Goal: Information Seeking & Learning: Learn about a topic

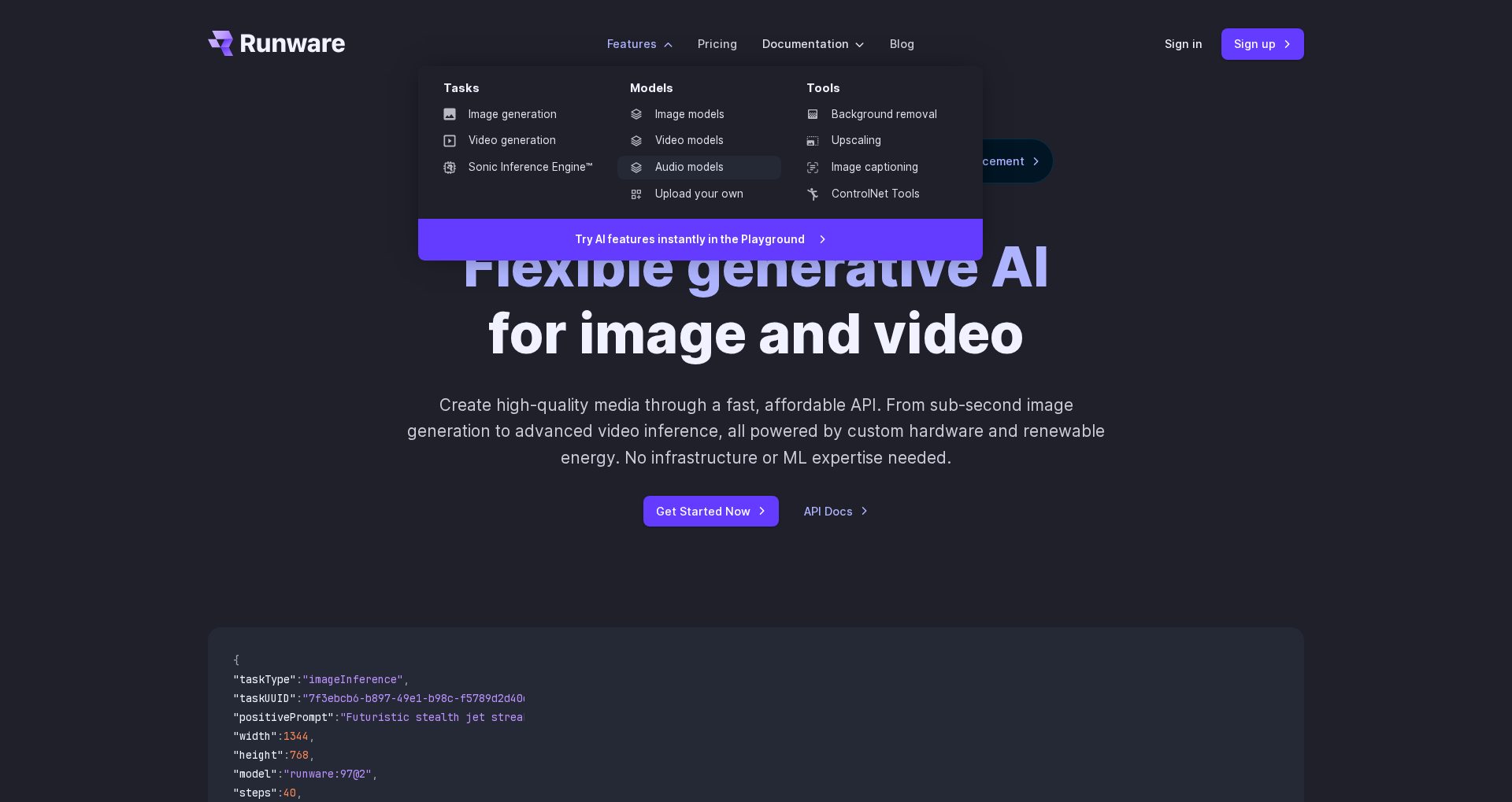
click at [674, 171] on link "Audio models" at bounding box center [699, 168] width 164 height 24
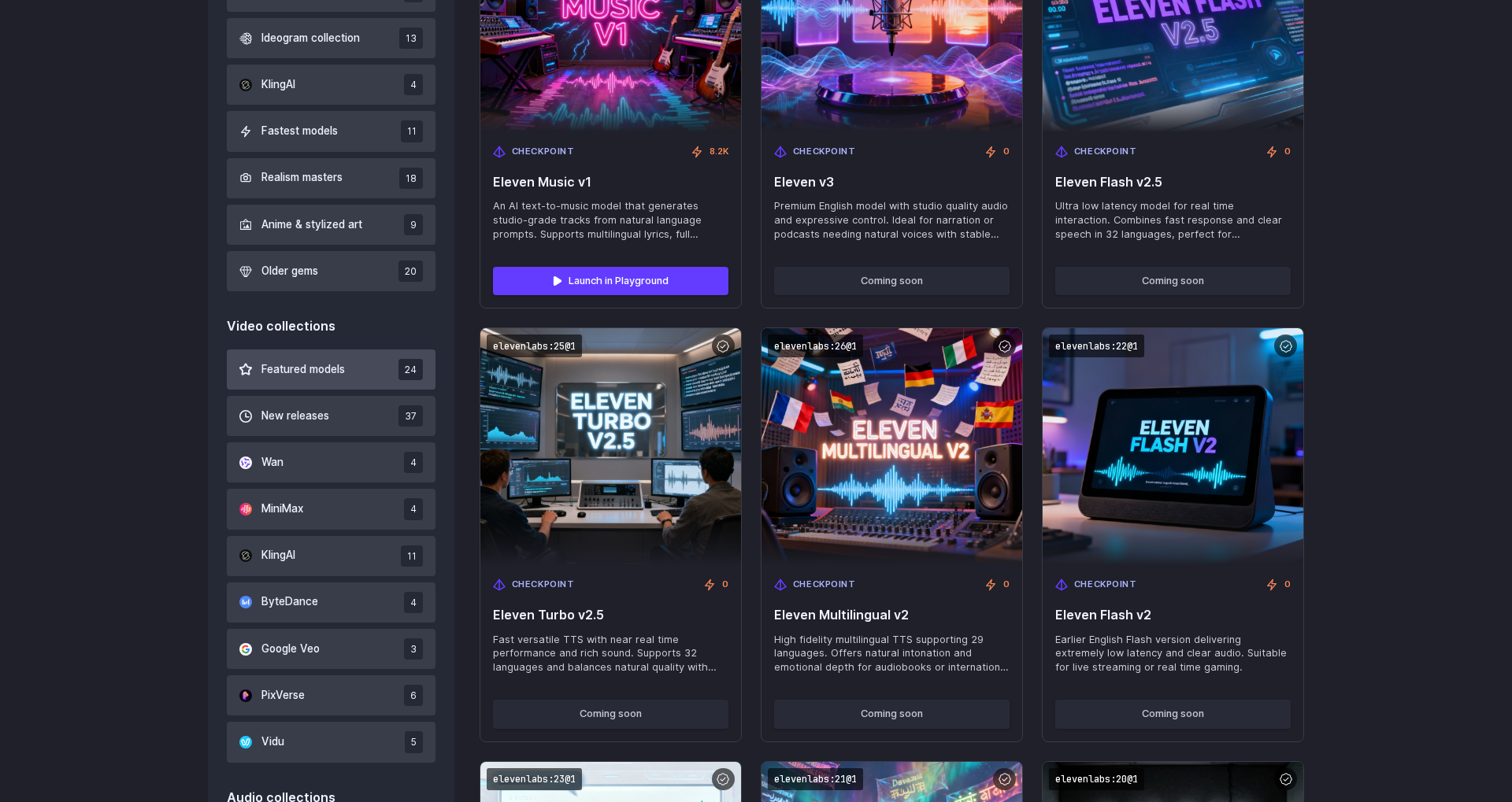
click at [354, 371] on button "Featured models 24" at bounding box center [331, 370] width 208 height 40
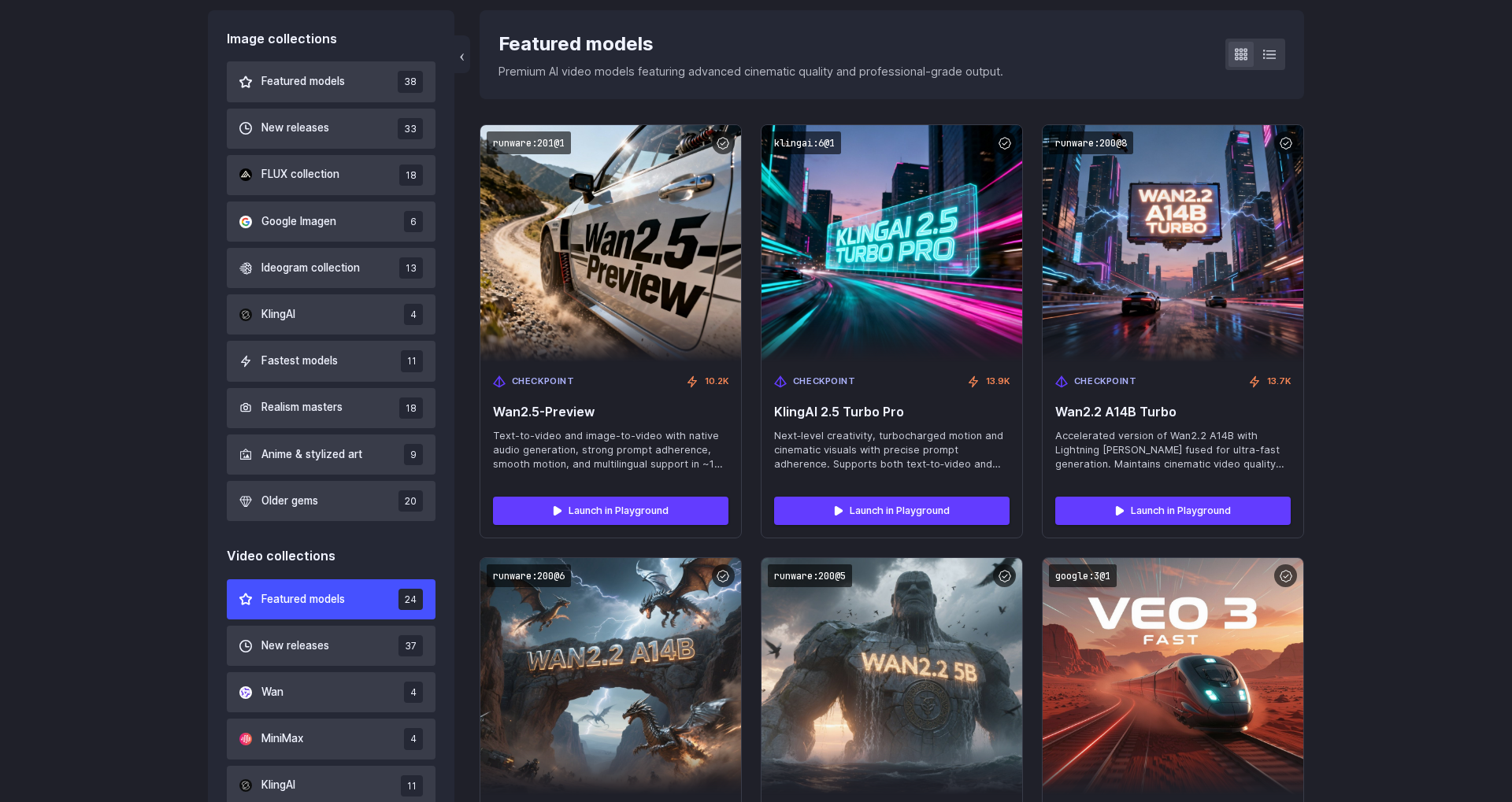
click at [354, 334] on button "KlingAI 4" at bounding box center [331, 314] width 208 height 40
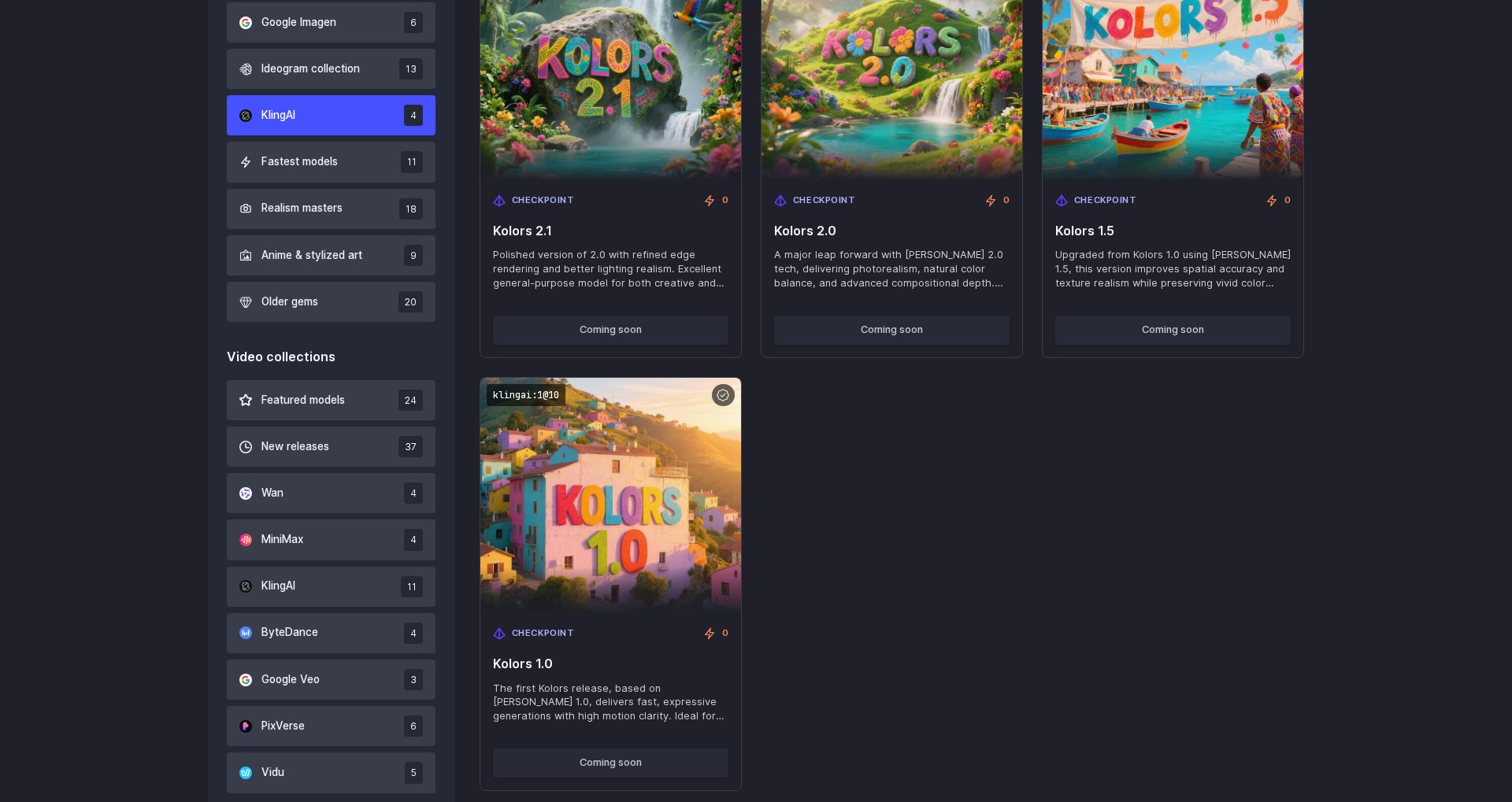
scroll to position [552, 0]
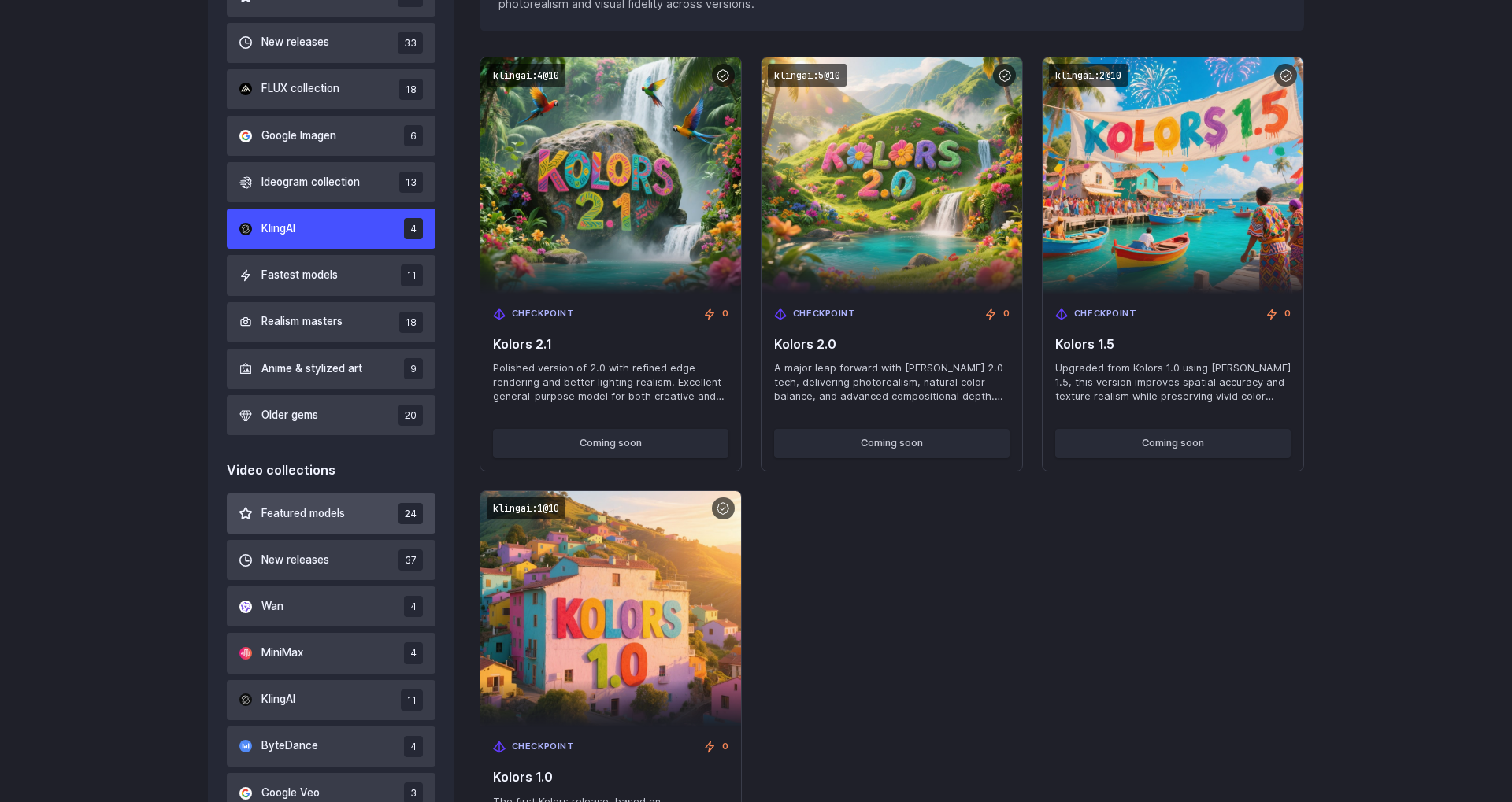
click at [349, 508] on button "Featured models 24" at bounding box center [331, 513] width 208 height 40
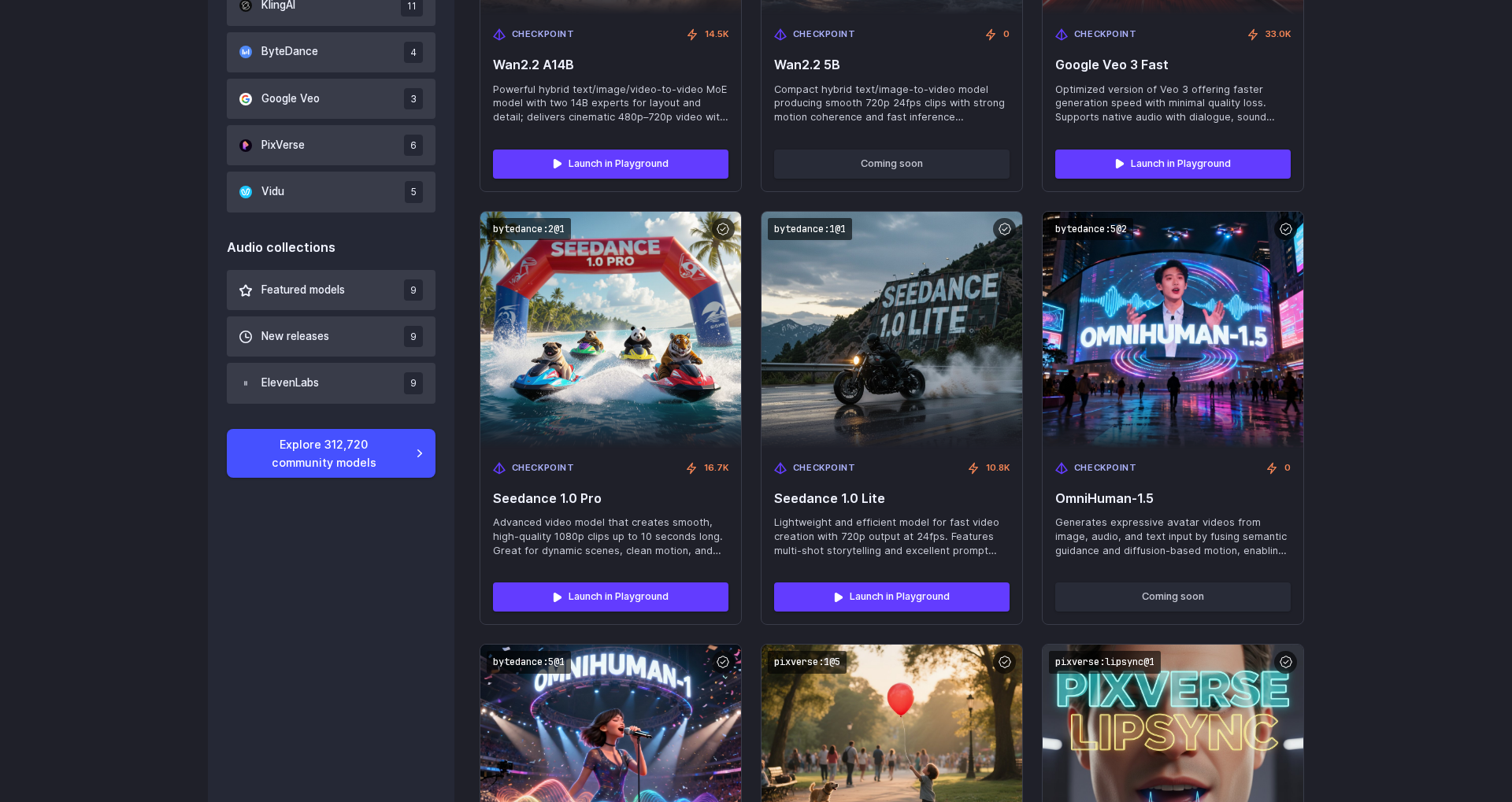
scroll to position [1272, 0]
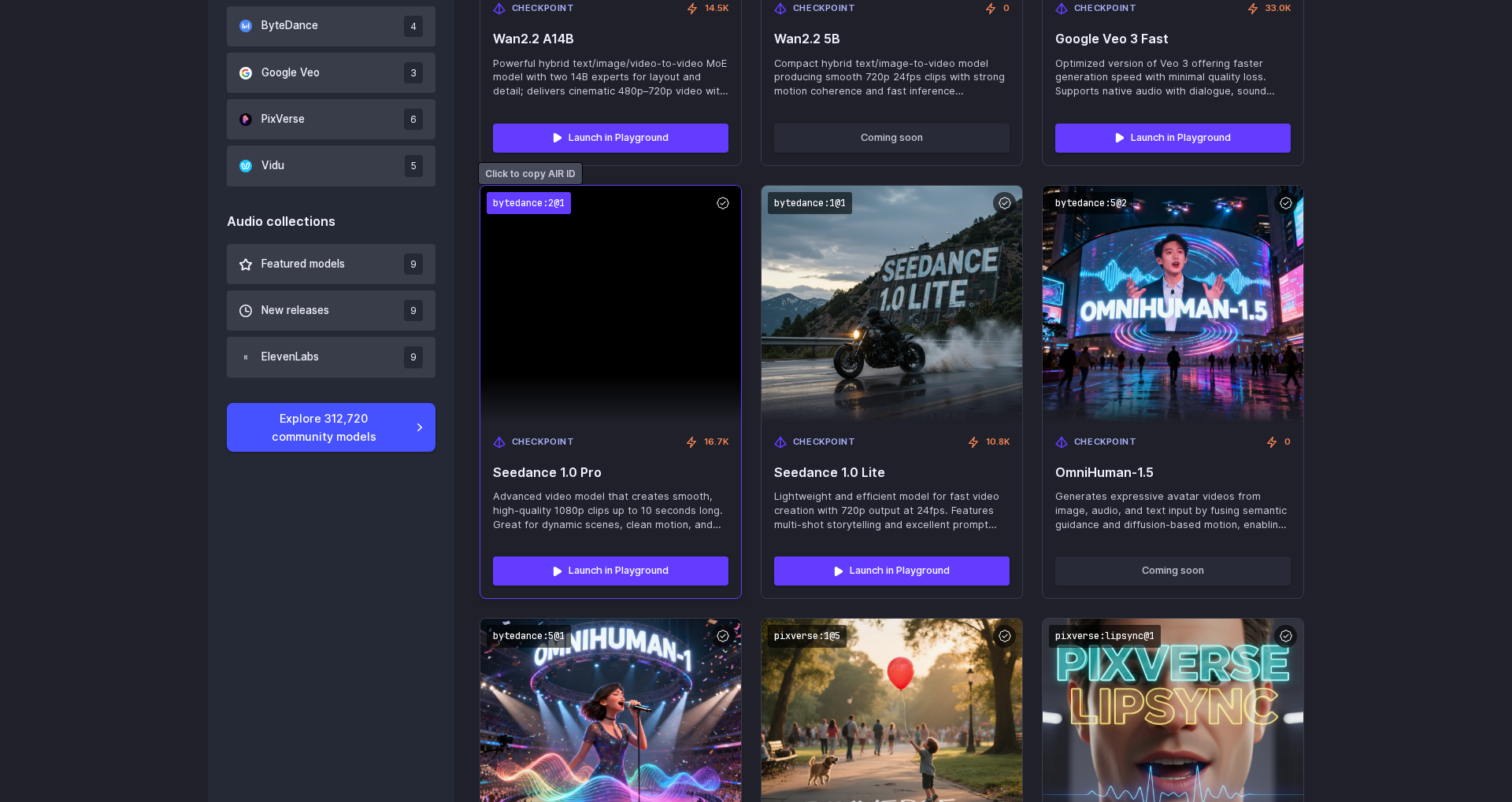
click at [555, 206] on code "bytedance:2@1" at bounding box center [528, 203] width 84 height 23
